Goal: Information Seeking & Learning: Learn about a topic

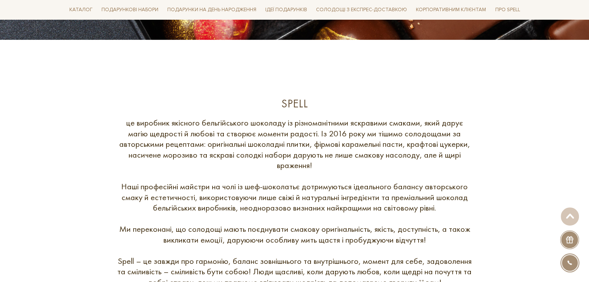
scroll to position [193, 0]
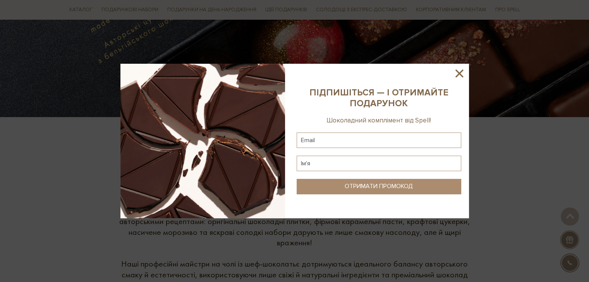
click at [461, 68] on icon at bounding box center [458, 73] width 13 height 13
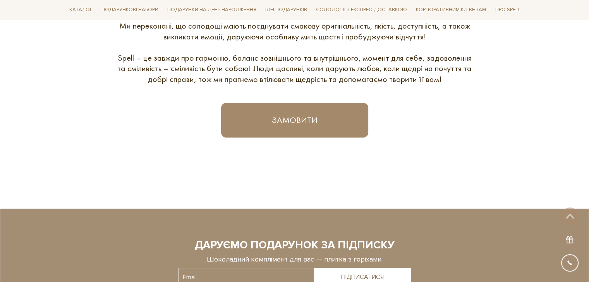
scroll to position [0, 0]
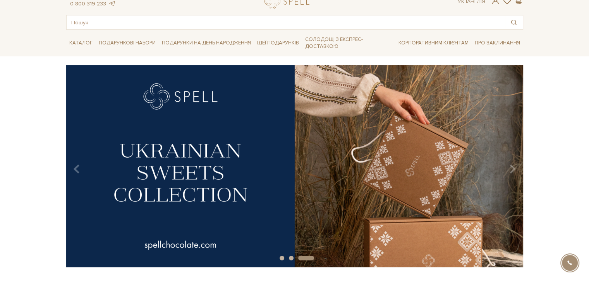
scroll to position [39, 0]
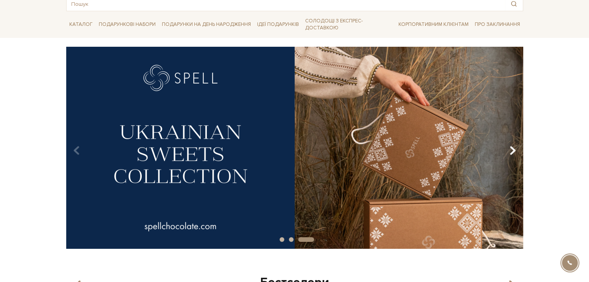
click at [510, 144] on icon "Карусельна навігація" at bounding box center [512, 150] width 7 height 13
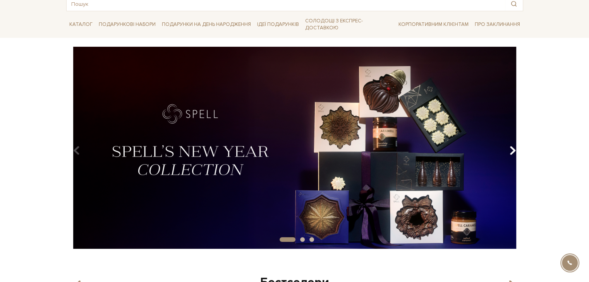
click at [510, 144] on icon "Карусельна навігація" at bounding box center [512, 150] width 7 height 13
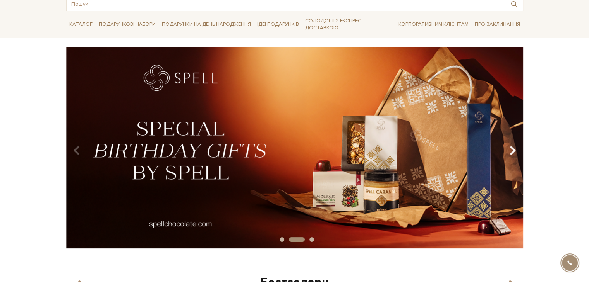
click at [510, 144] on icon "Карусельна навігація" at bounding box center [512, 150] width 7 height 13
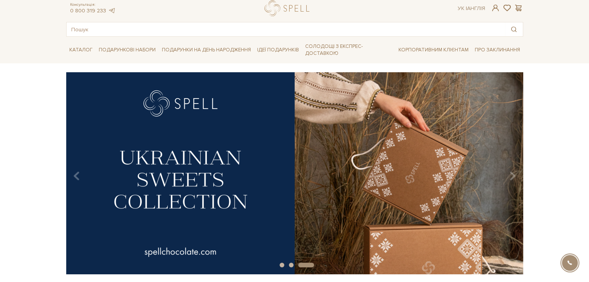
scroll to position [0, 0]
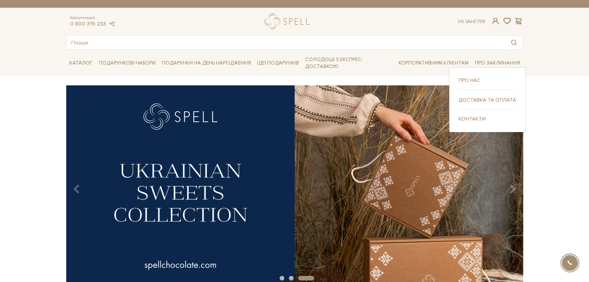
click at [481, 84] on link "Про нас" at bounding box center [487, 80] width 58 height 7
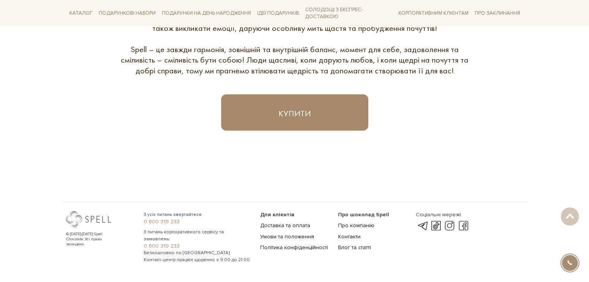
scroll to position [496, 0]
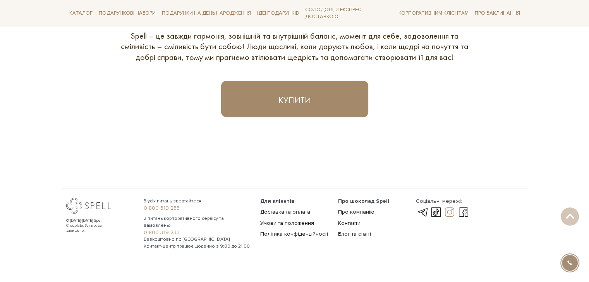
click at [447, 208] on link at bounding box center [449, 212] width 13 height 9
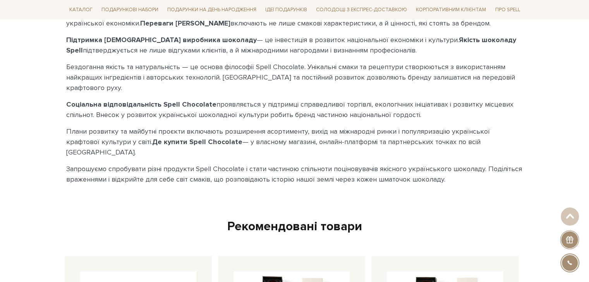
scroll to position [1858, 0]
